Goal: Information Seeking & Learning: Learn about a topic

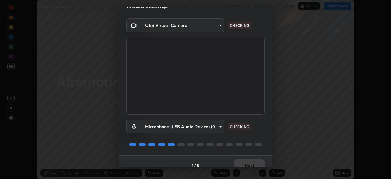
scroll to position [22, 0]
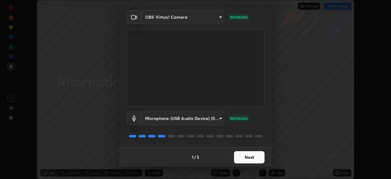
click at [252, 156] on button "Next" at bounding box center [249, 157] width 31 height 12
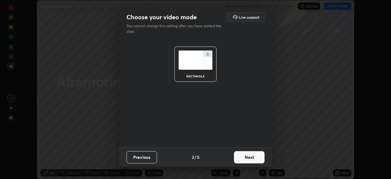
scroll to position [0, 0]
click at [253, 158] on button "Next" at bounding box center [249, 157] width 31 height 12
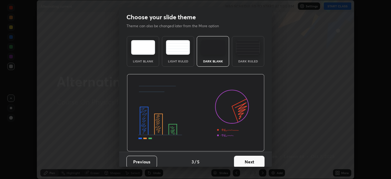
click at [253, 159] on button "Next" at bounding box center [249, 161] width 31 height 12
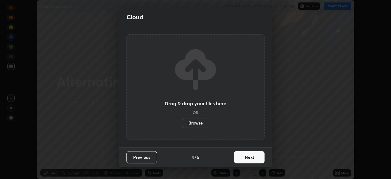
click at [254, 159] on button "Next" at bounding box center [249, 157] width 31 height 12
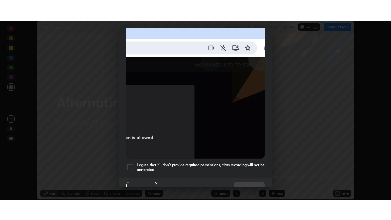
scroll to position [140, 0]
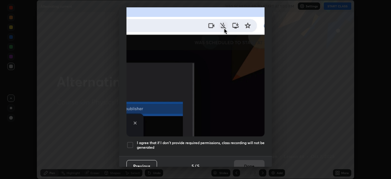
click at [234, 140] on h5 "I agree that if I don't provide required permissions, class recording will not …" at bounding box center [201, 144] width 128 height 9
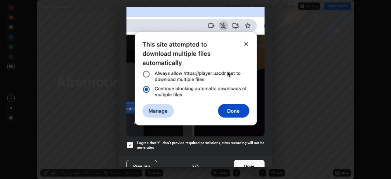
click at [239, 164] on button "Done" at bounding box center [249, 166] width 31 height 12
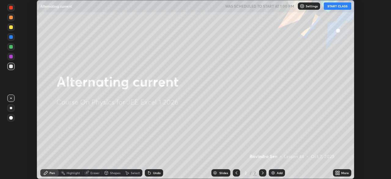
click at [339, 8] on button "START CLASS" at bounding box center [337, 5] width 27 height 7
click at [339, 172] on icon at bounding box center [337, 172] width 5 height 5
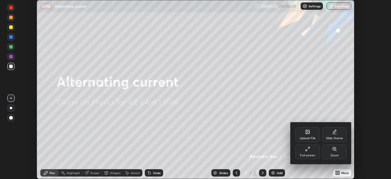
click at [268, 132] on div at bounding box center [195, 89] width 391 height 179
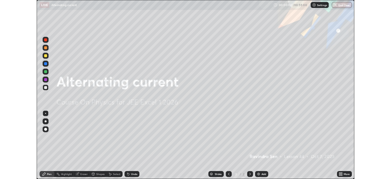
scroll to position [220, 391]
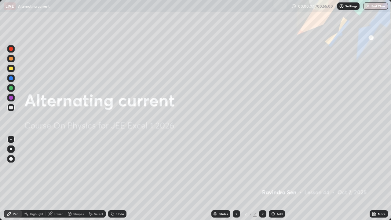
click at [381, 178] on div "More" at bounding box center [382, 213] width 8 height 3
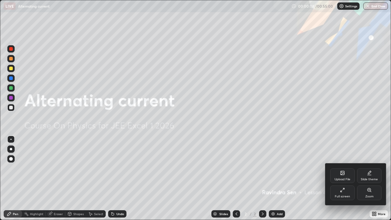
click at [338, 178] on div "Full screen" at bounding box center [342, 196] width 15 height 3
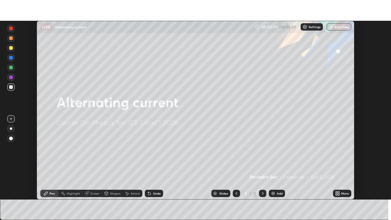
scroll to position [30347, 30134]
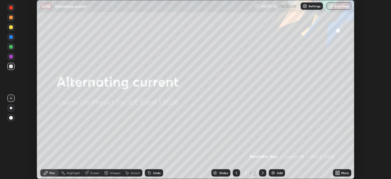
click at [339, 173] on icon at bounding box center [337, 172] width 5 height 5
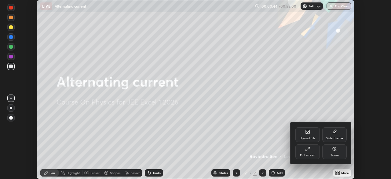
click at [313, 155] on div "Full screen" at bounding box center [307, 155] width 15 height 3
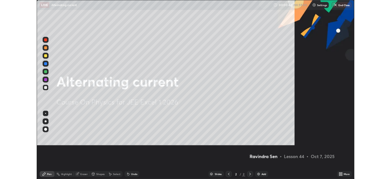
scroll to position [220, 391]
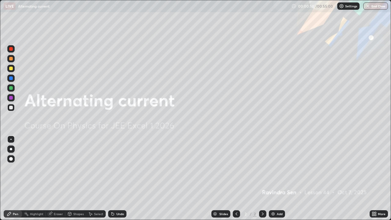
click at [272, 178] on img at bounding box center [272, 213] width 5 height 5
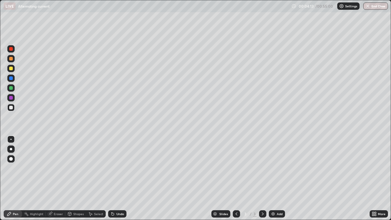
click at [118, 178] on div "Undo" at bounding box center [120, 213] width 8 height 3
click at [12, 57] on div at bounding box center [11, 59] width 4 height 4
click at [116, 178] on div "Undo" at bounding box center [120, 213] width 8 height 3
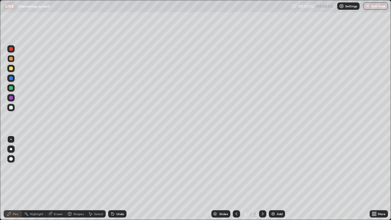
click at [114, 178] on div "Undo" at bounding box center [117, 213] width 18 height 7
click at [9, 106] on div at bounding box center [11, 108] width 4 height 4
click at [115, 178] on div "Undo" at bounding box center [117, 213] width 18 height 7
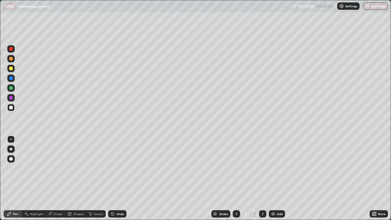
click at [271, 178] on img at bounding box center [272, 213] width 5 height 5
click at [118, 178] on div "Undo" at bounding box center [120, 213] width 8 height 3
click at [275, 178] on img at bounding box center [272, 213] width 5 height 5
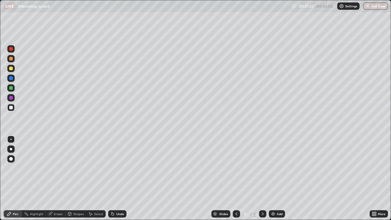
click at [277, 178] on div "Add" at bounding box center [280, 213] width 6 height 3
click at [272, 178] on img at bounding box center [272, 213] width 5 height 5
click at [237, 178] on icon at bounding box center [236, 213] width 5 height 5
click at [262, 178] on icon at bounding box center [262, 213] width 5 height 5
click at [272, 178] on img at bounding box center [272, 213] width 5 height 5
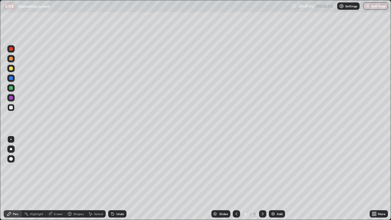
click at [115, 178] on div "Undo" at bounding box center [117, 213] width 18 height 7
click at [116, 178] on div "Undo" at bounding box center [120, 213] width 8 height 3
click at [379, 9] on button "End Class" at bounding box center [376, 5] width 24 height 7
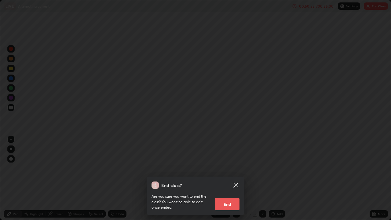
click at [232, 178] on button "End" at bounding box center [227, 204] width 24 height 12
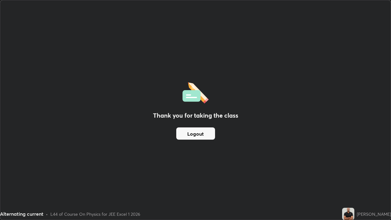
click at [256, 178] on div "Alternating current • L44 of Course On Physics for JEE Excel 1 2026" at bounding box center [169, 214] width 339 height 12
click at [322, 155] on div "Thank you for taking the class Logout" at bounding box center [195, 109] width 390 height 219
click at [346, 176] on div "Thank you for taking the class Logout" at bounding box center [195, 109] width 390 height 219
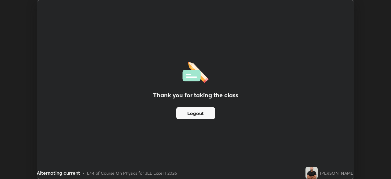
scroll to position [30347, 30134]
